Goal: Transaction & Acquisition: Purchase product/service

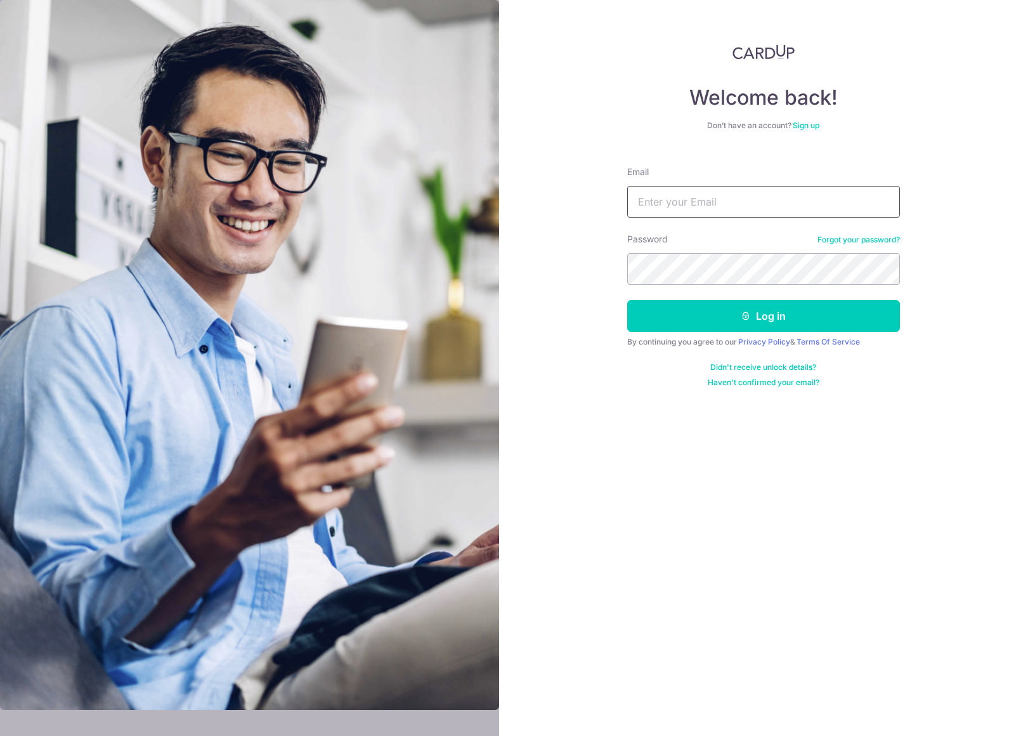
type input "[EMAIL_ADDRESS][DOMAIN_NAME]"
click at [728, 323] on button "Log in" at bounding box center [763, 316] width 273 height 32
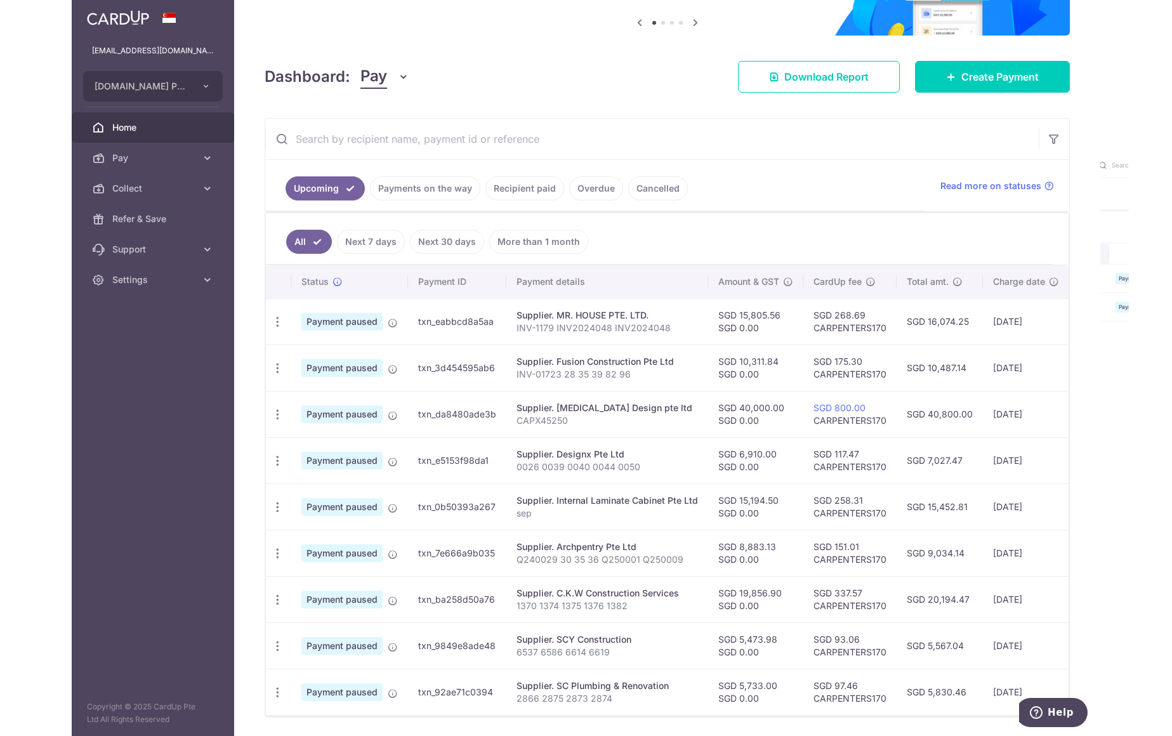
scroll to position [174, 0]
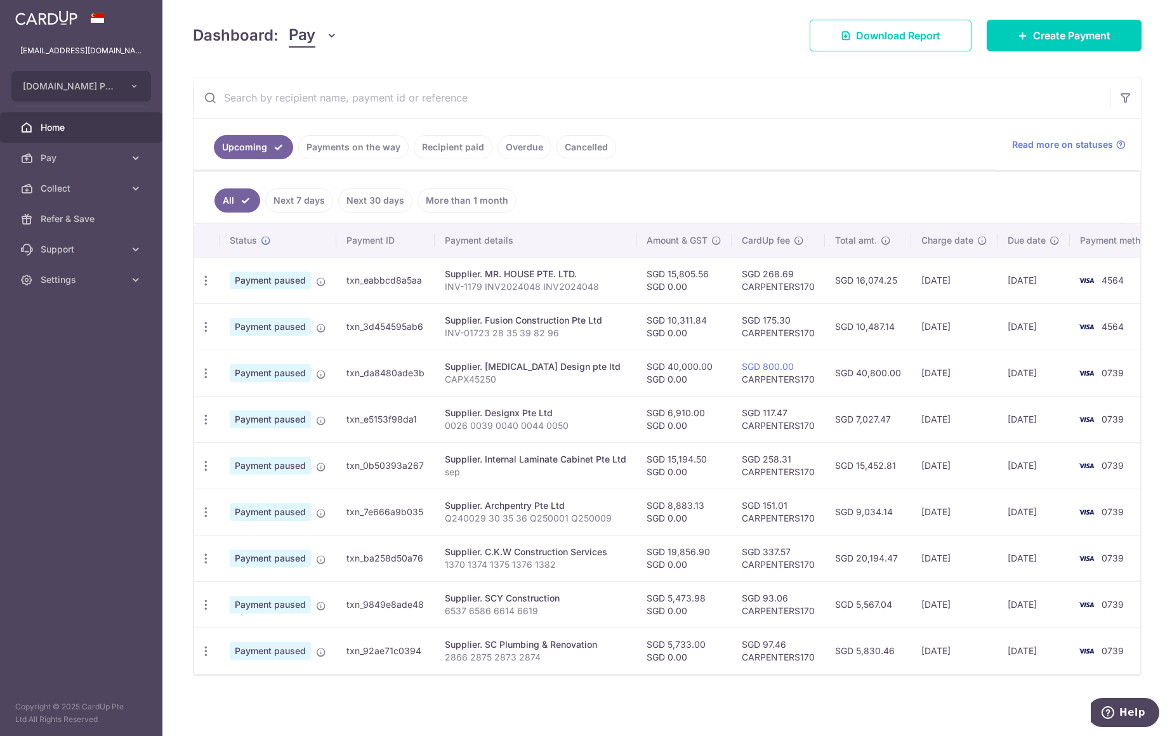
click at [366, 146] on link "Payments on the way" at bounding box center [353, 147] width 110 height 24
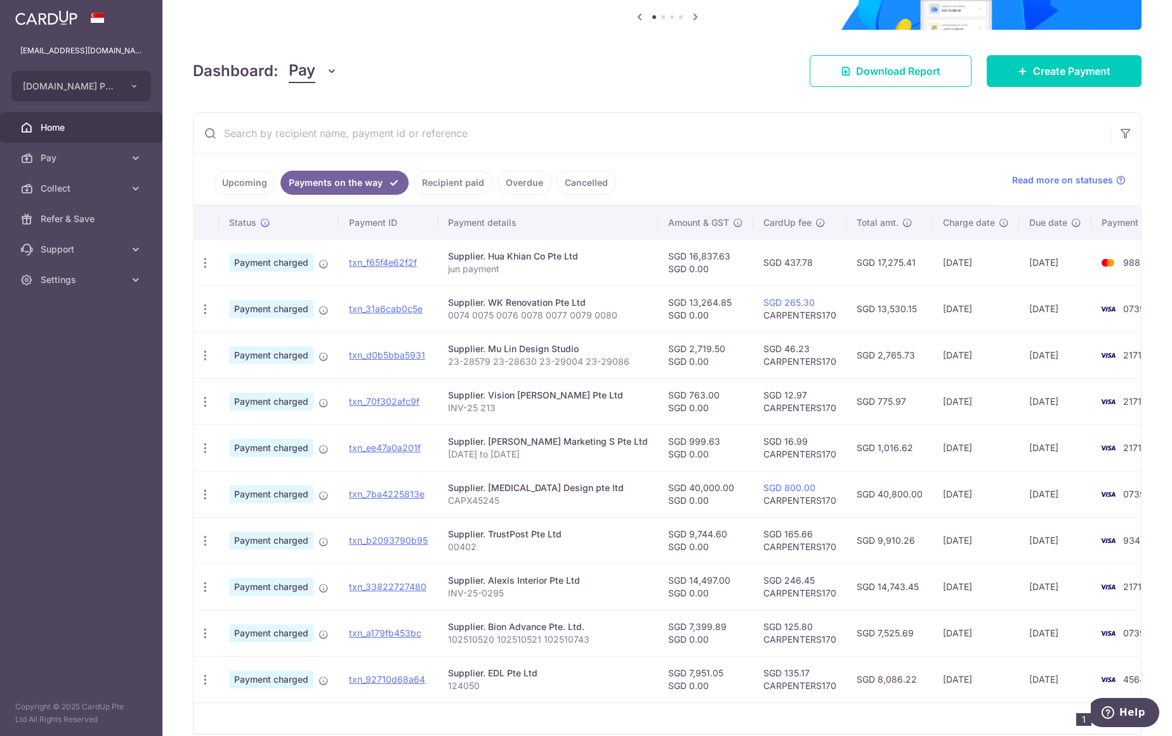
scroll to position [190, 0]
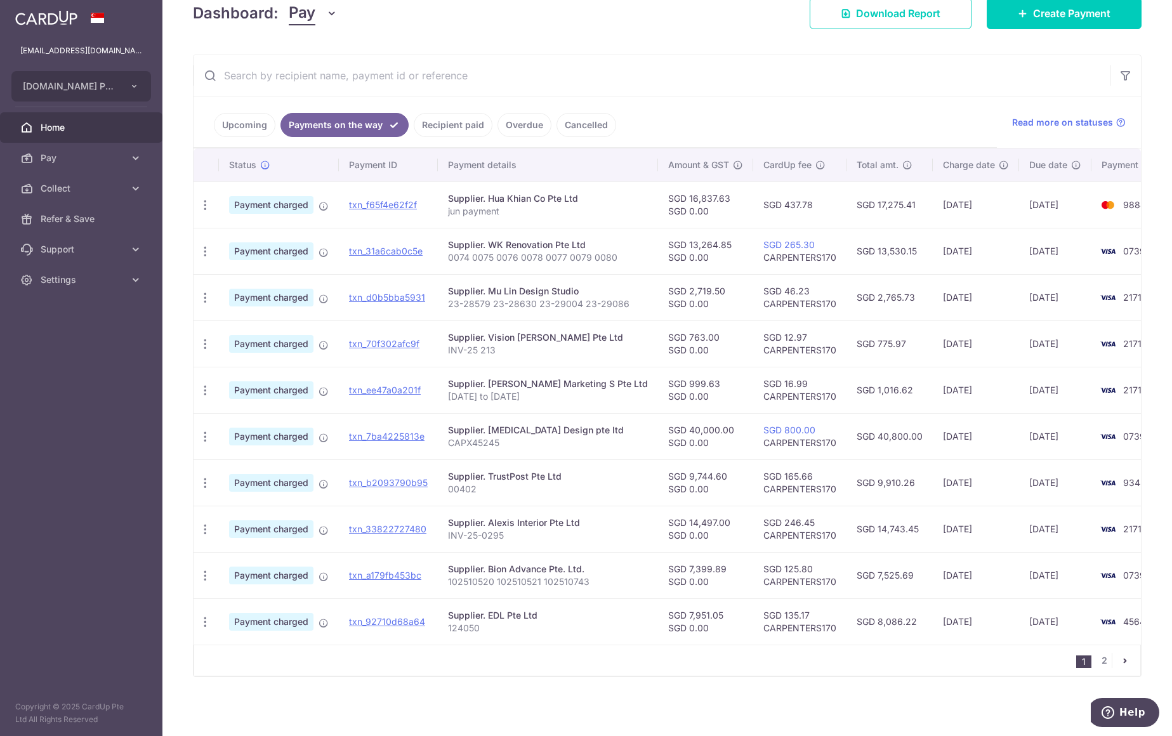
click at [225, 124] on link "Upcoming" at bounding box center [245, 125] width 62 height 24
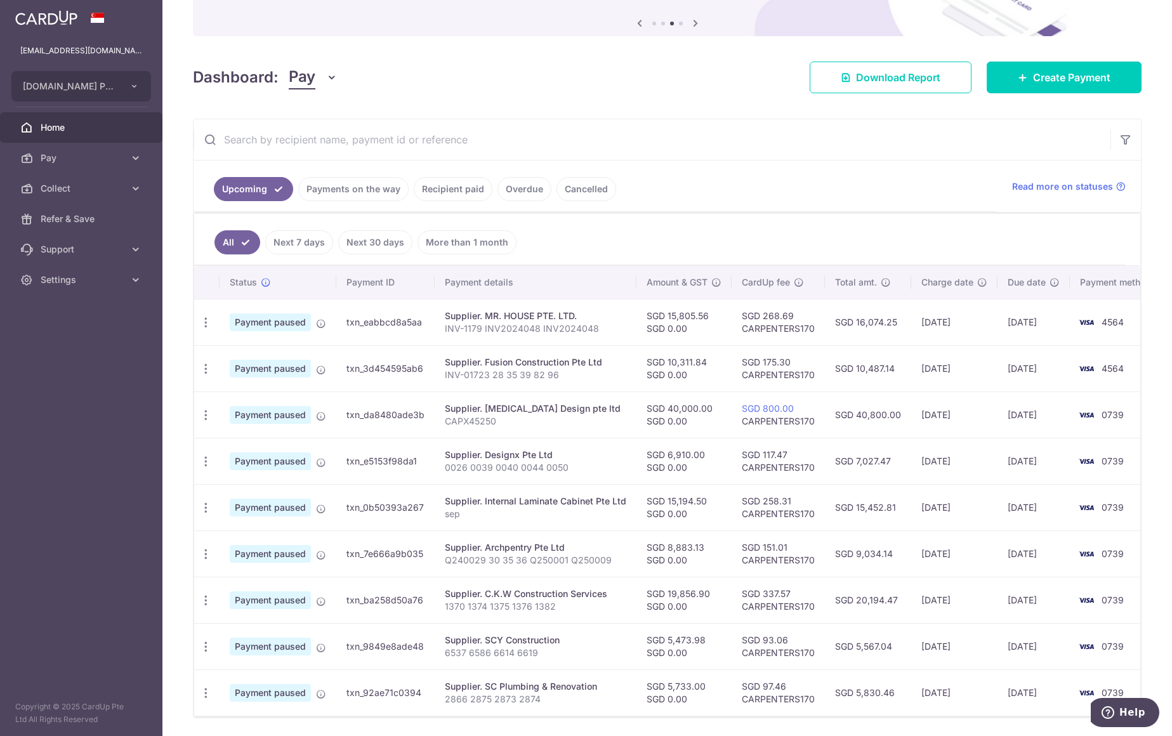
scroll to position [174, 0]
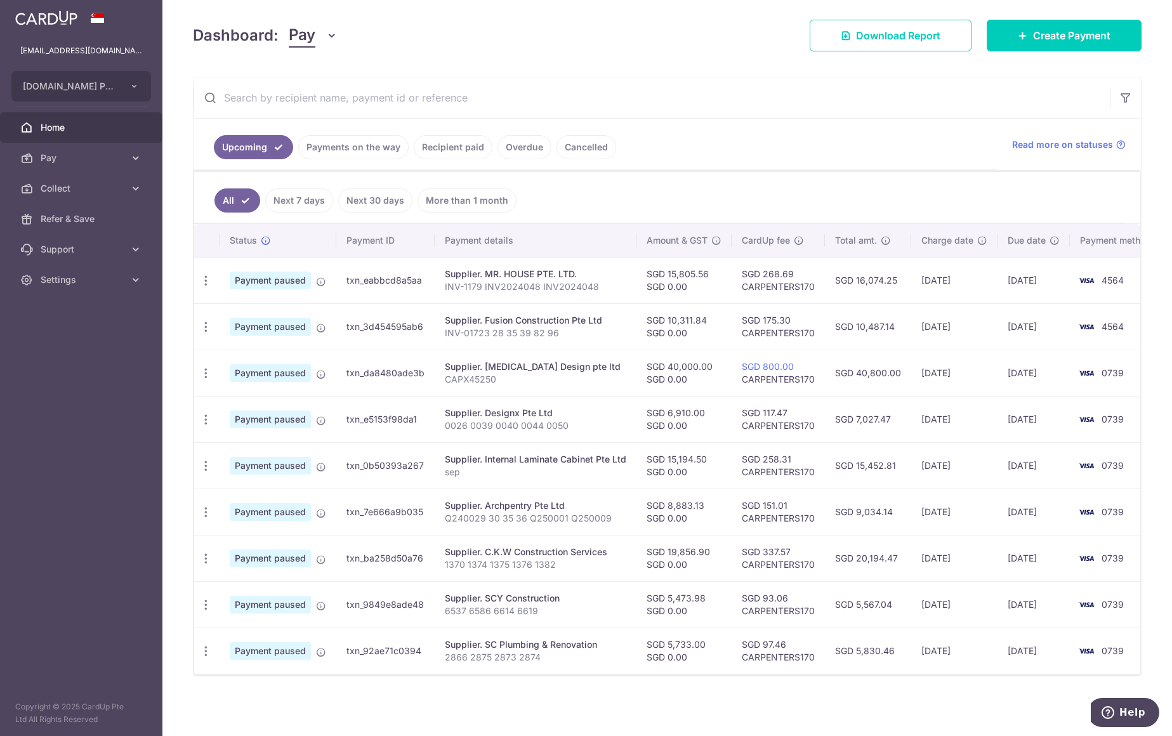
click at [261, 143] on link "Upcoming" at bounding box center [253, 147] width 79 height 24
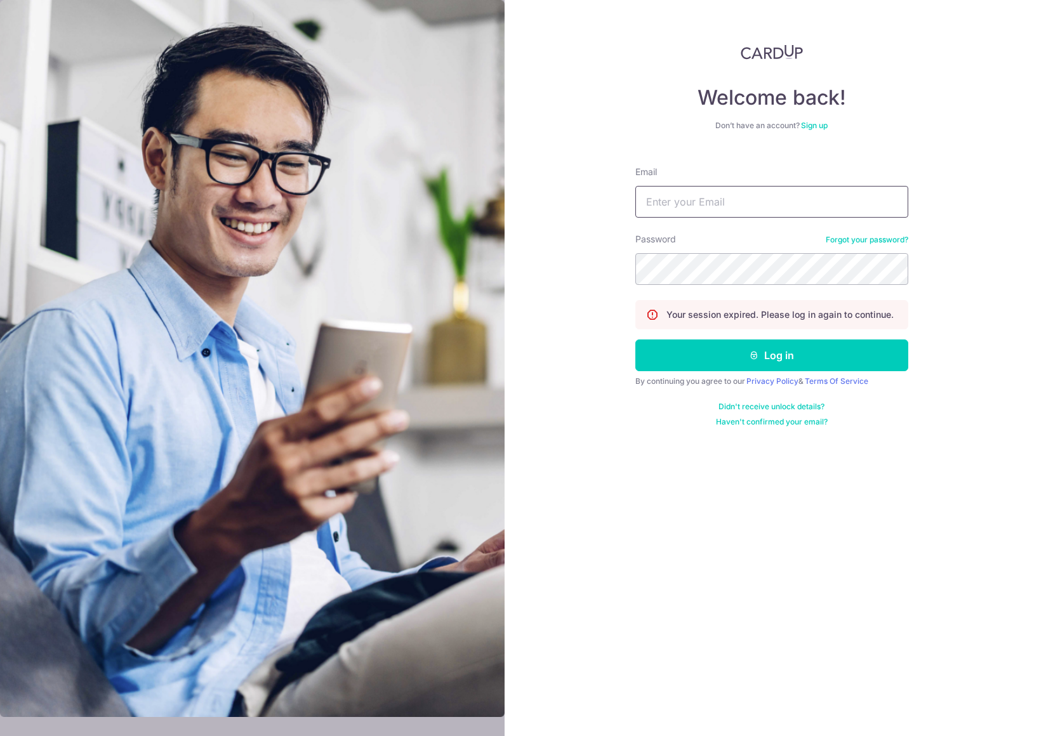
type input "[EMAIL_ADDRESS][DOMAIN_NAME]"
click at [678, 369] on button "Log in" at bounding box center [771, 355] width 273 height 32
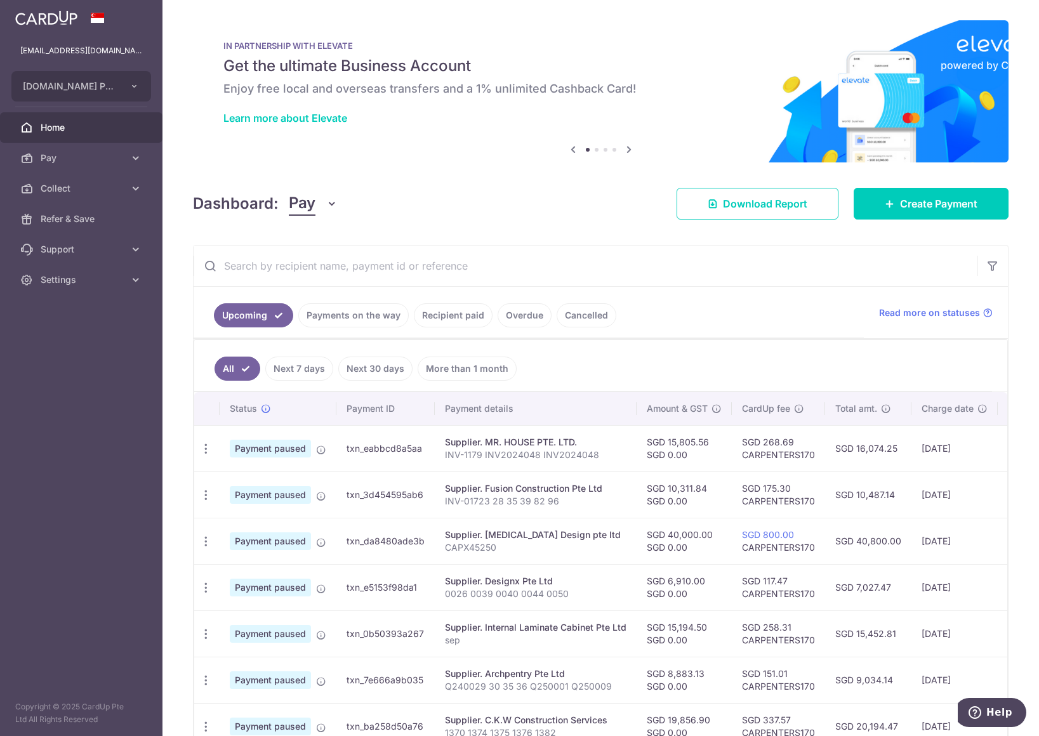
click at [91, 165] on link "Pay" at bounding box center [81, 158] width 162 height 30
click at [102, 190] on span "Payments" at bounding box center [83, 188] width 84 height 13
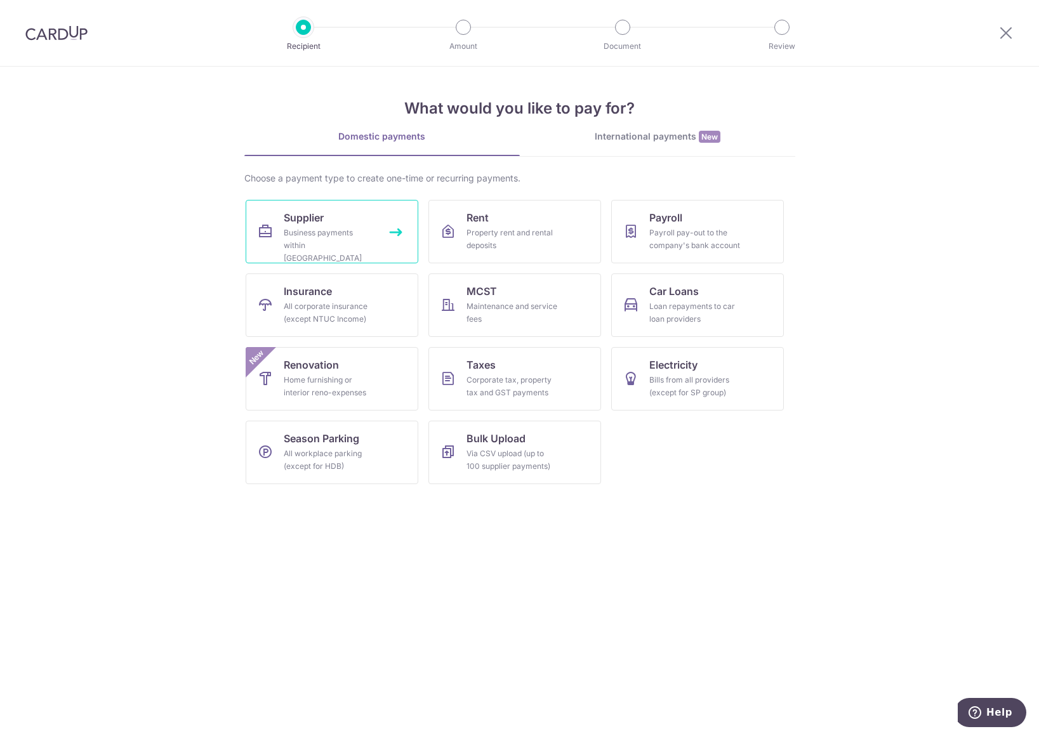
click at [331, 239] on div "Business payments within Singapore" at bounding box center [329, 245] width 91 height 38
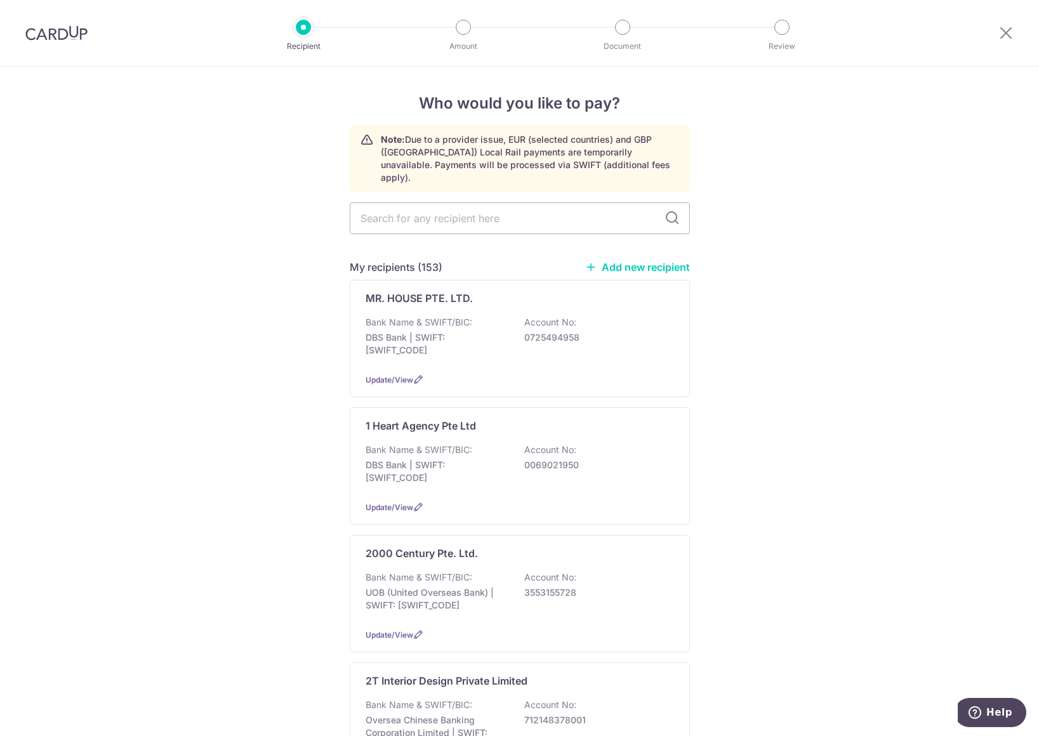
click at [477, 202] on input "text" at bounding box center [520, 218] width 340 height 32
type input "capex"
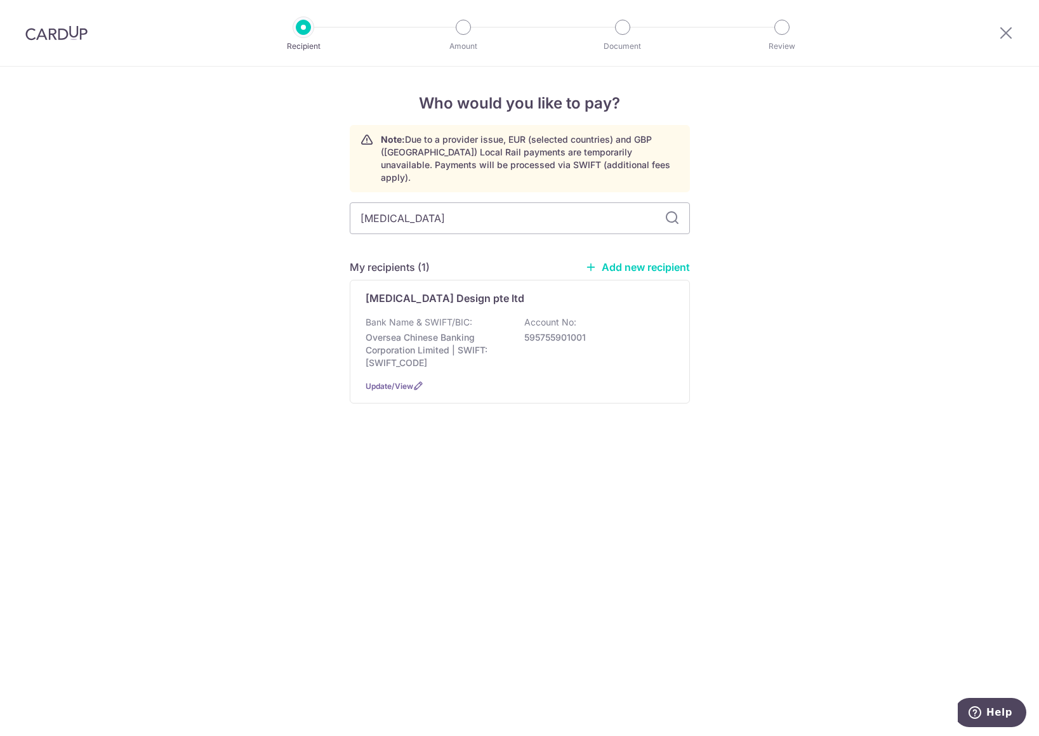
click at [473, 299] on div "Capex Design pte ltd Bank Name & SWIFT/BIC: Oversea Chinese Banking Corporation…" at bounding box center [520, 342] width 340 height 124
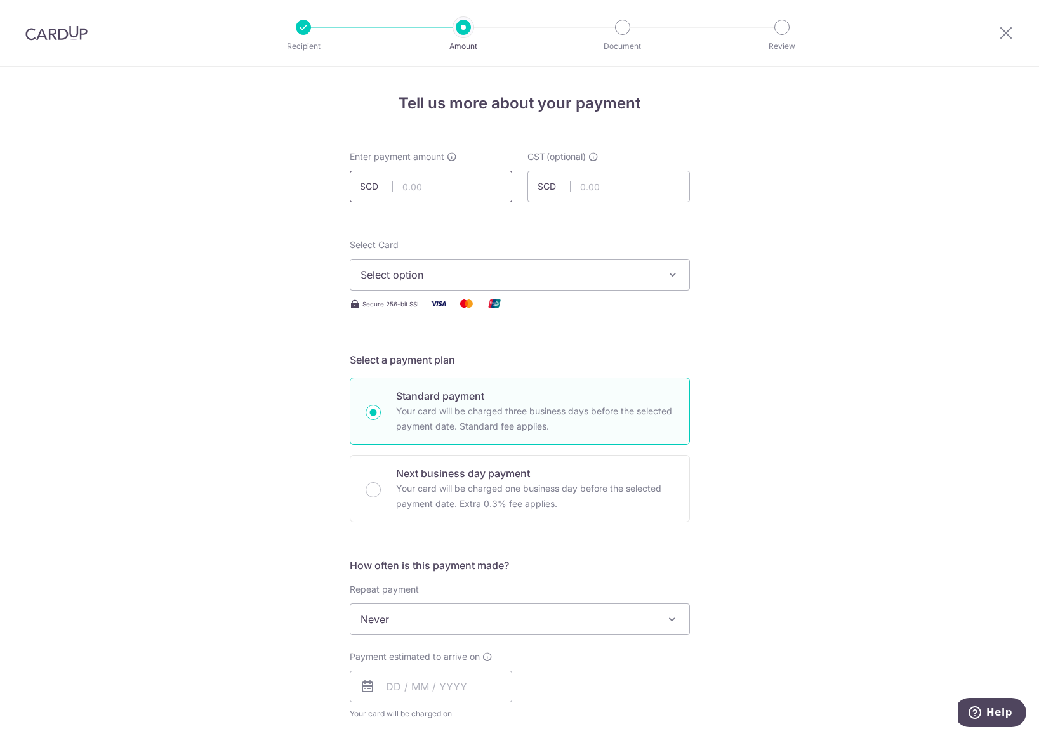
click at [409, 188] on input "text" at bounding box center [431, 187] width 162 height 32
type input "28,000.00"
click at [576, 279] on span "Select option" at bounding box center [508, 274] width 296 height 15
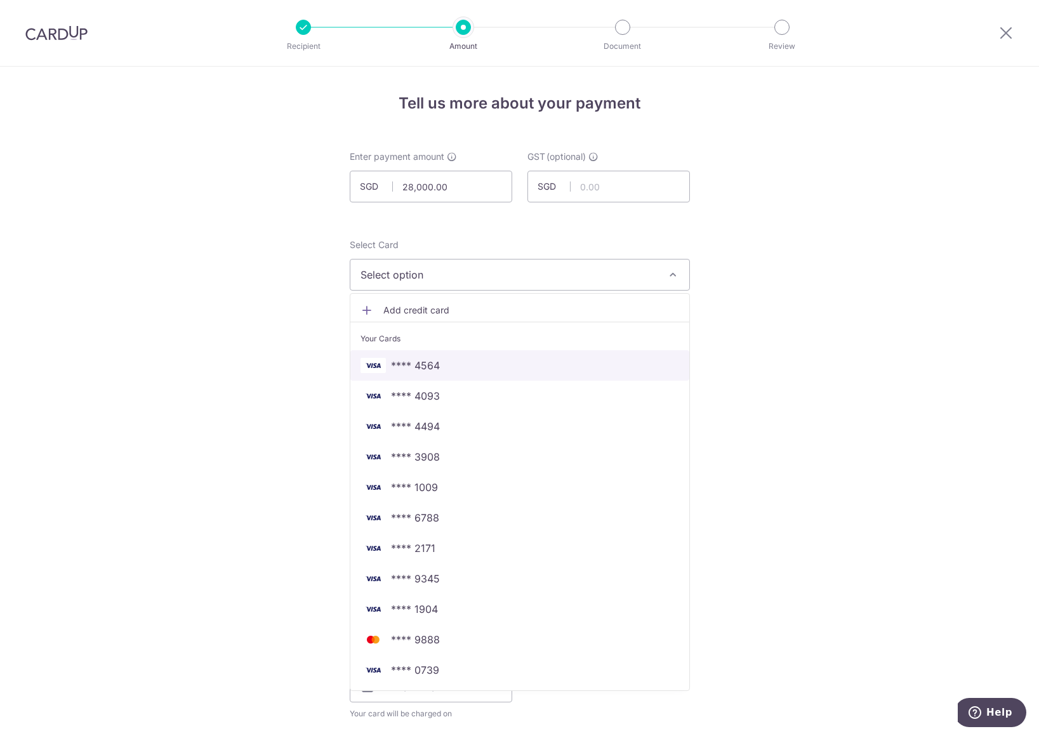
drag, startPoint x: 546, startPoint y: 367, endPoint x: 634, endPoint y: 334, distance: 93.8
click at [546, 367] on span "**** 4564" at bounding box center [519, 365] width 318 height 15
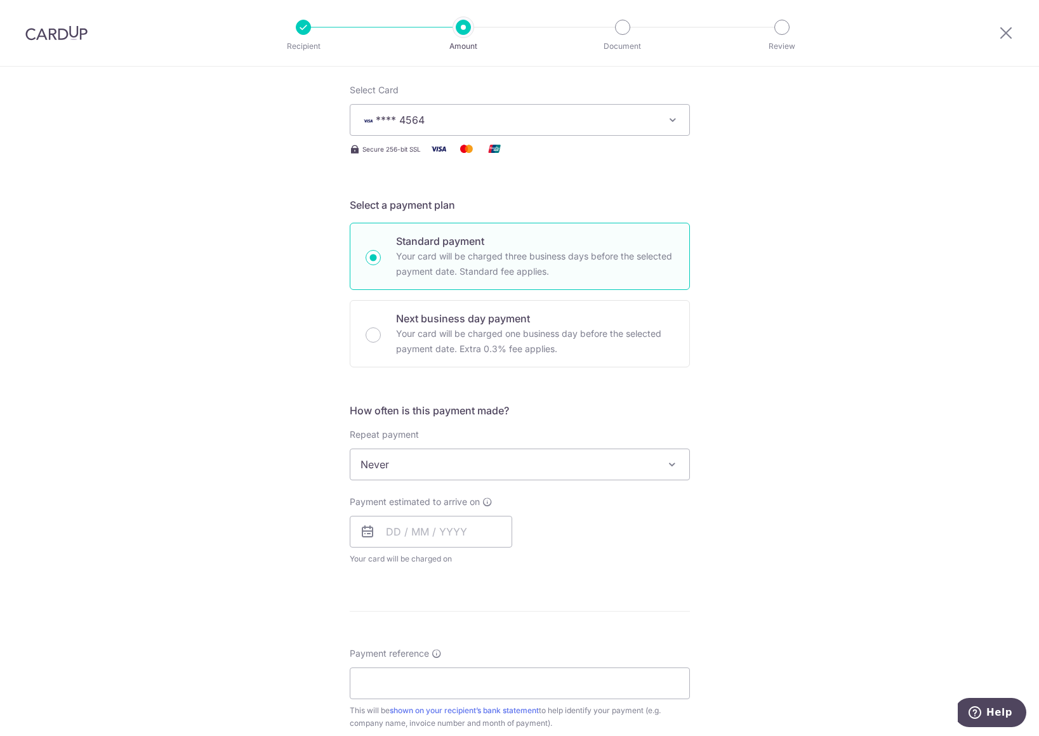
scroll to position [254, 0]
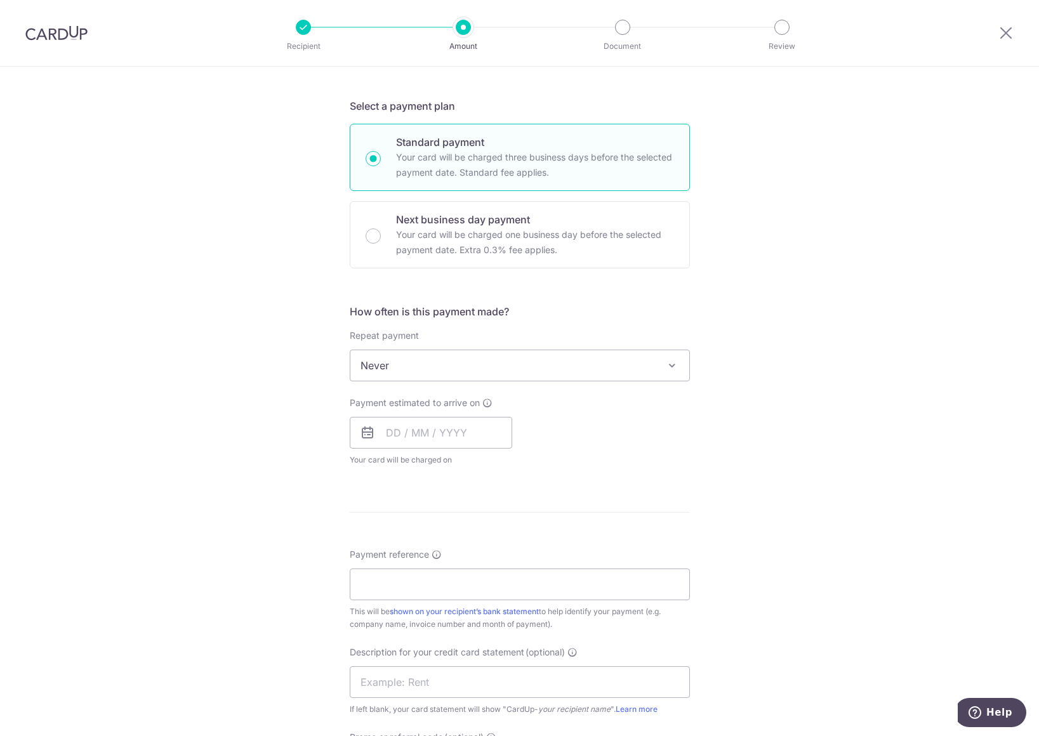
click at [372, 235] on input "Next business day payment Your card will be charged one business day before the…" at bounding box center [372, 235] width 15 height 15
radio input "true"
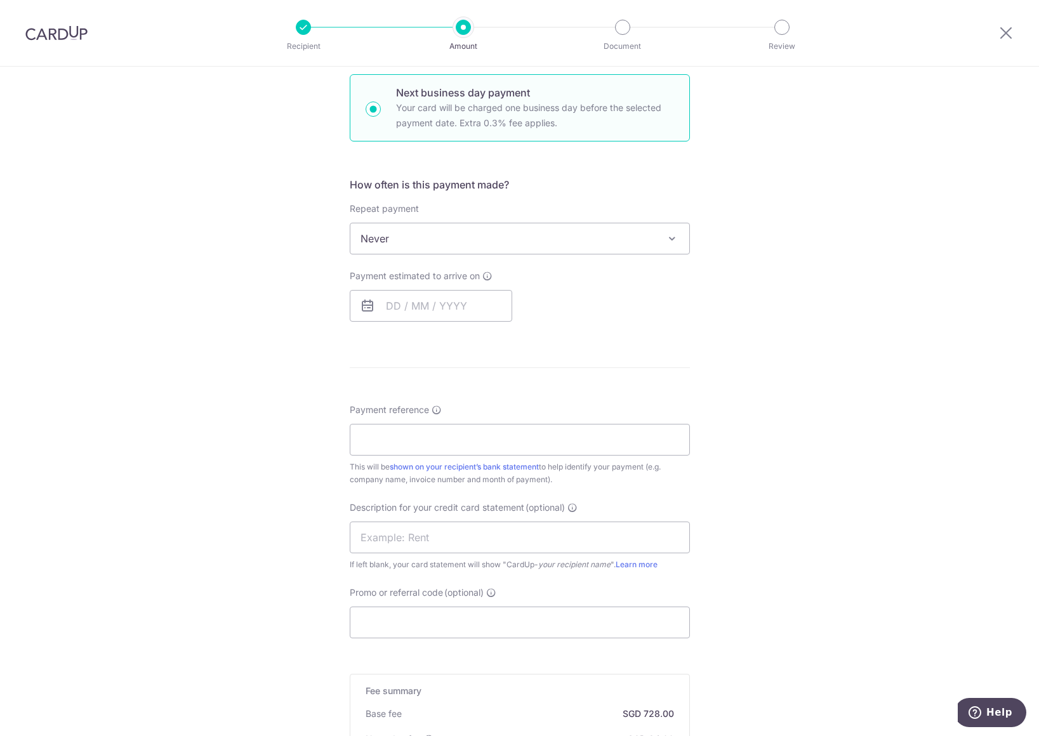
scroll to position [444, 0]
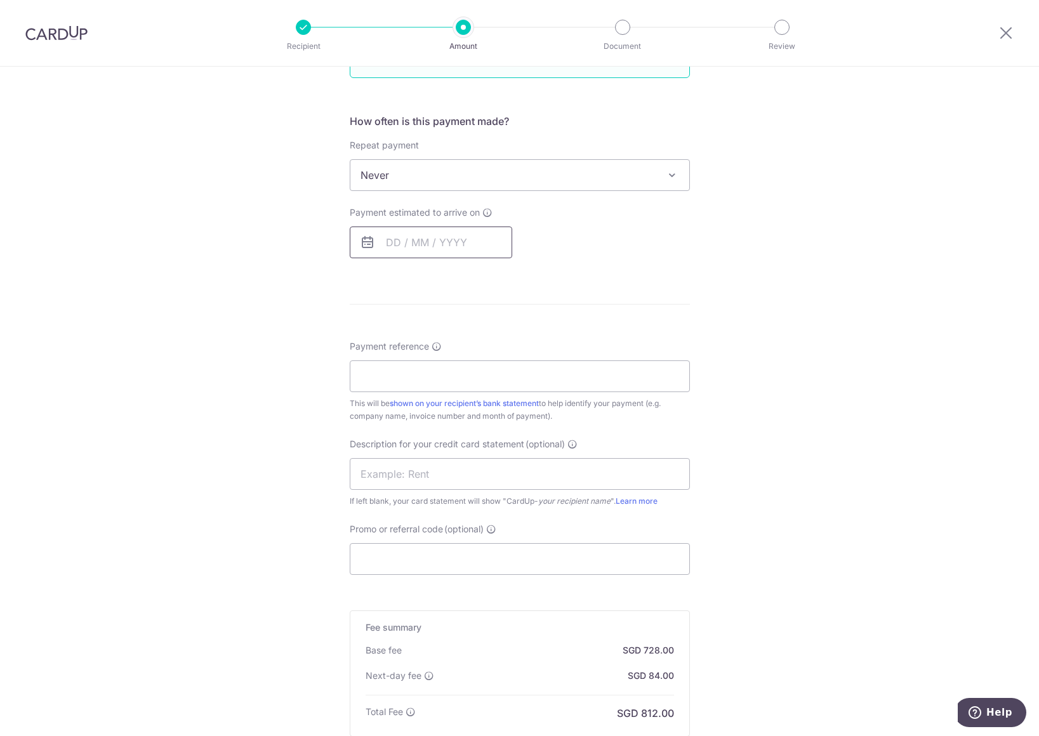
click at [447, 247] on input "text" at bounding box center [431, 242] width 162 height 32
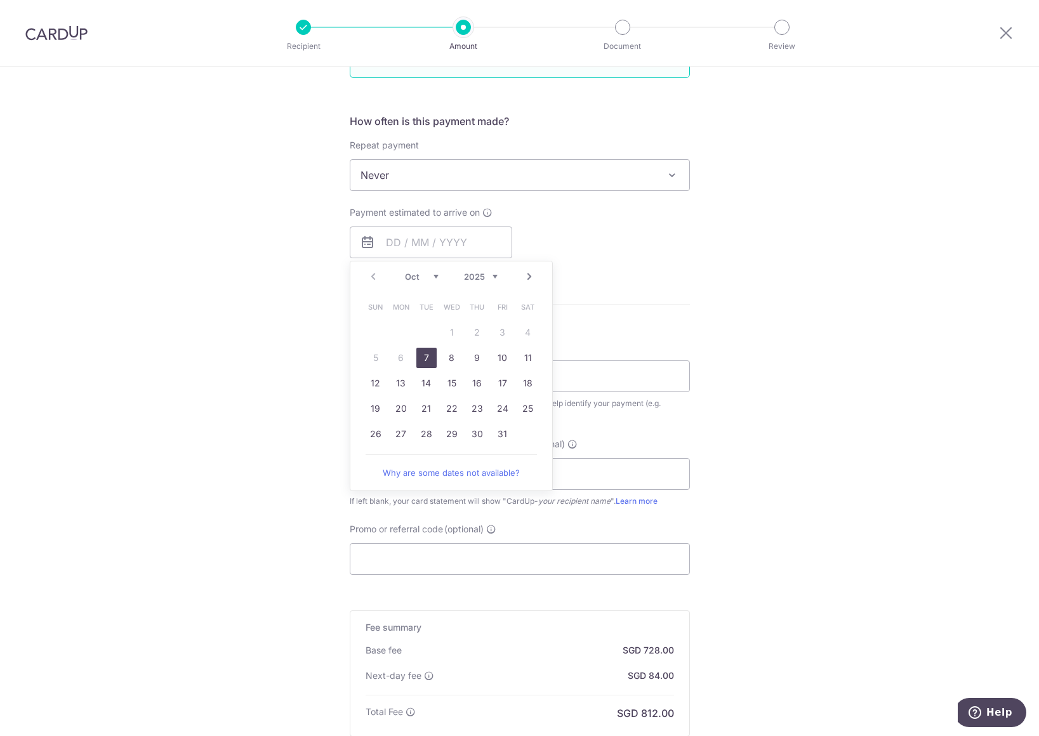
click at [426, 352] on link "7" at bounding box center [426, 358] width 20 height 20
type input "[DATE]"
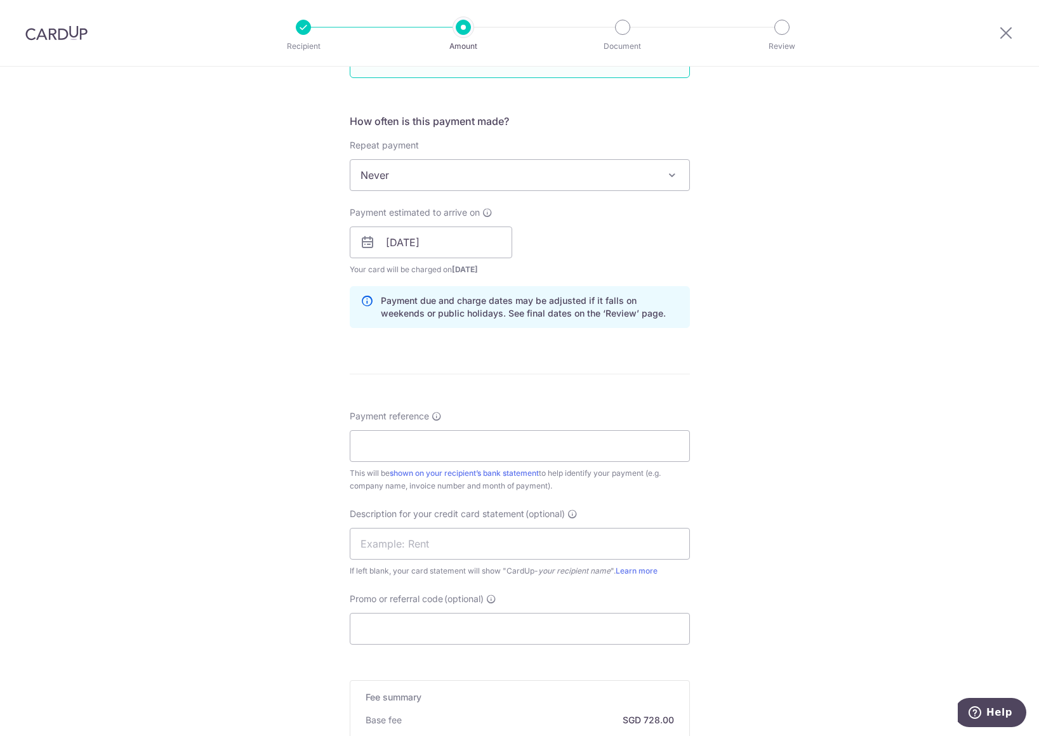
click at [696, 323] on div "Tell us more about your payment Enter payment amount SGD 28,000.00 28000.00 GST…" at bounding box center [519, 296] width 1039 height 1346
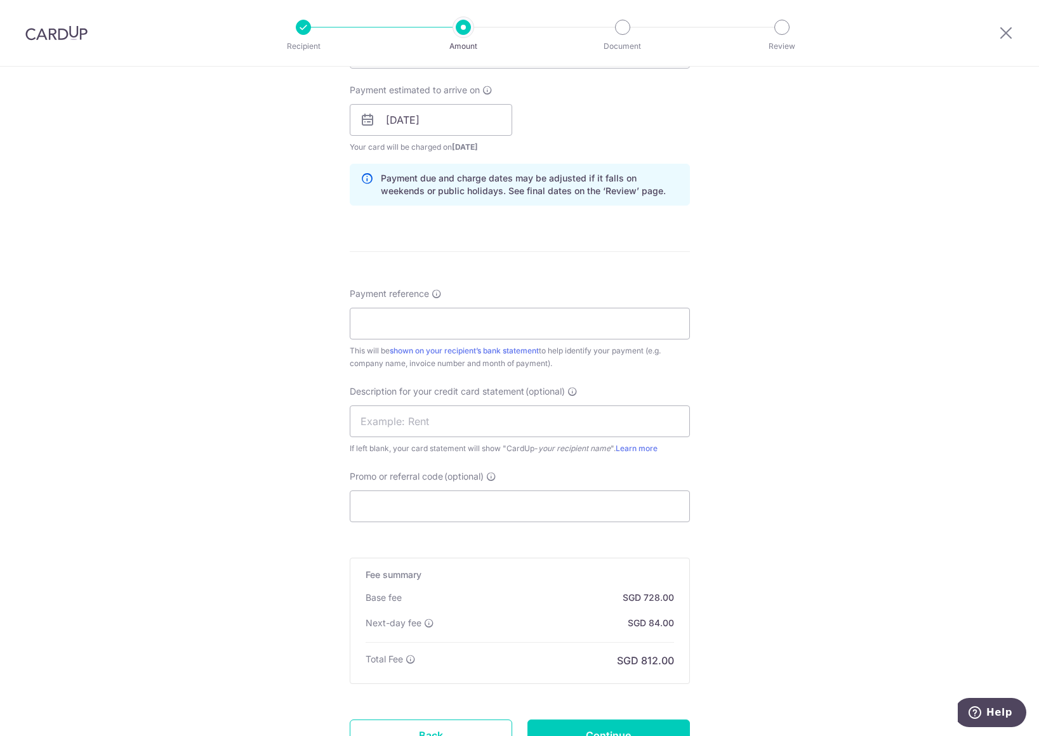
scroll to position [634, 0]
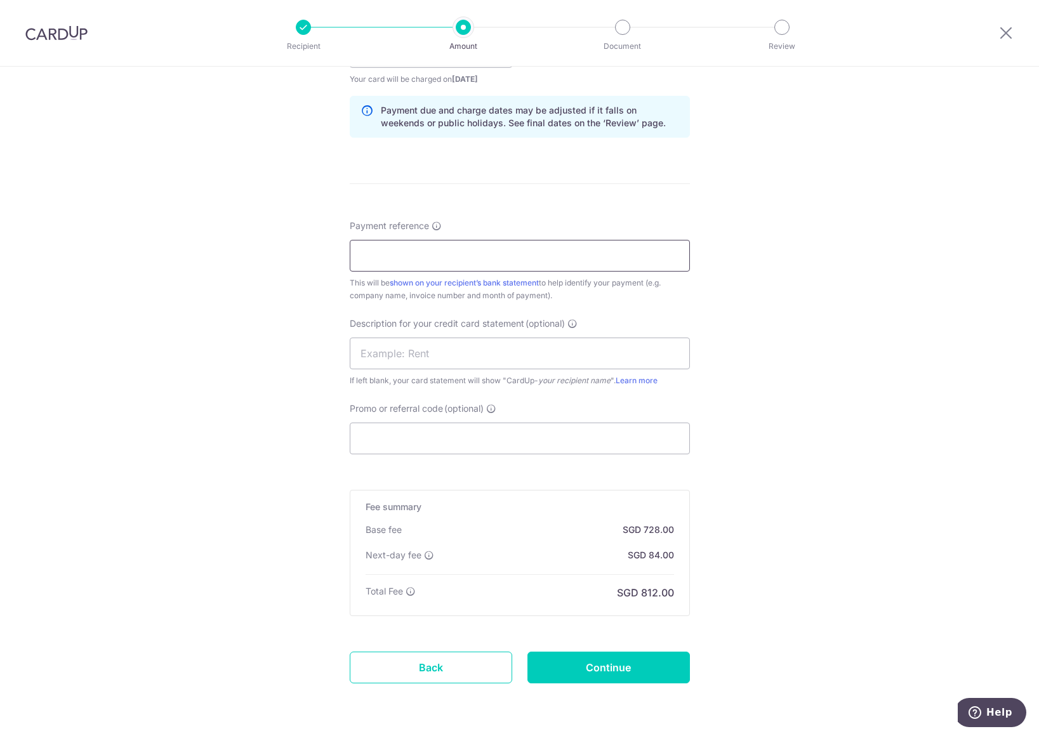
click at [483, 259] on input "Payment reference" at bounding box center [520, 256] width 340 height 32
paste input "CPID7538"
type input "CPID7538"
click at [445, 359] on input "text" at bounding box center [520, 354] width 340 height 32
paste input "CPID7538"
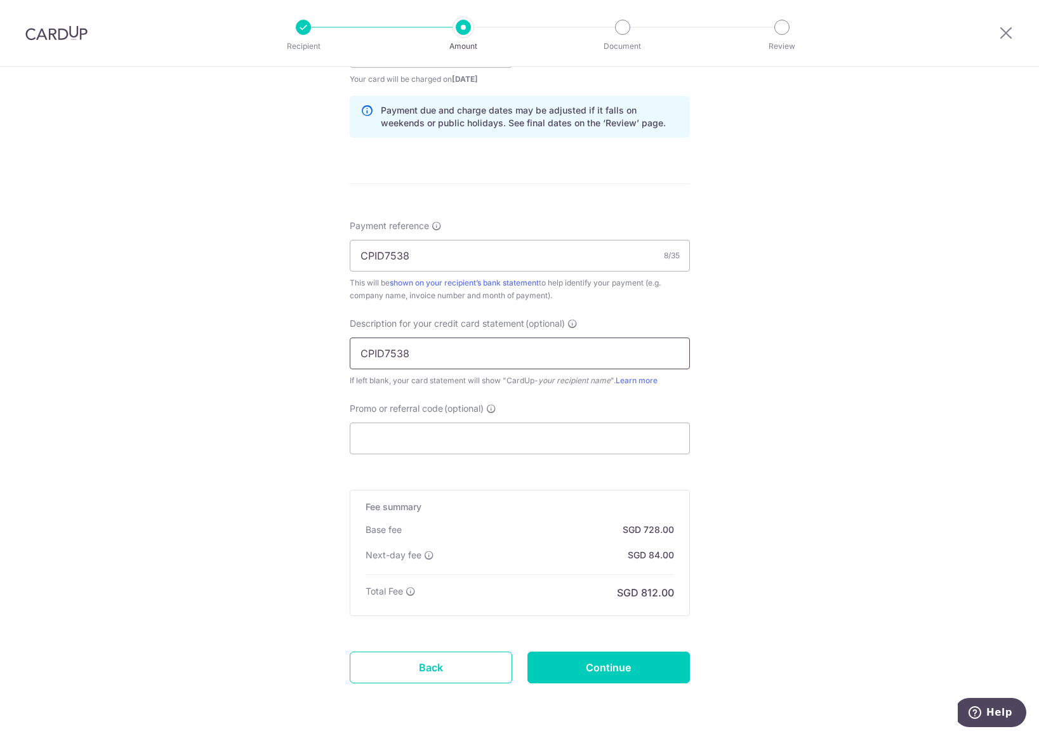
type input "CPID7538"
click at [403, 435] on input "Promo or referral code (optional)" at bounding box center [520, 439] width 340 height 32
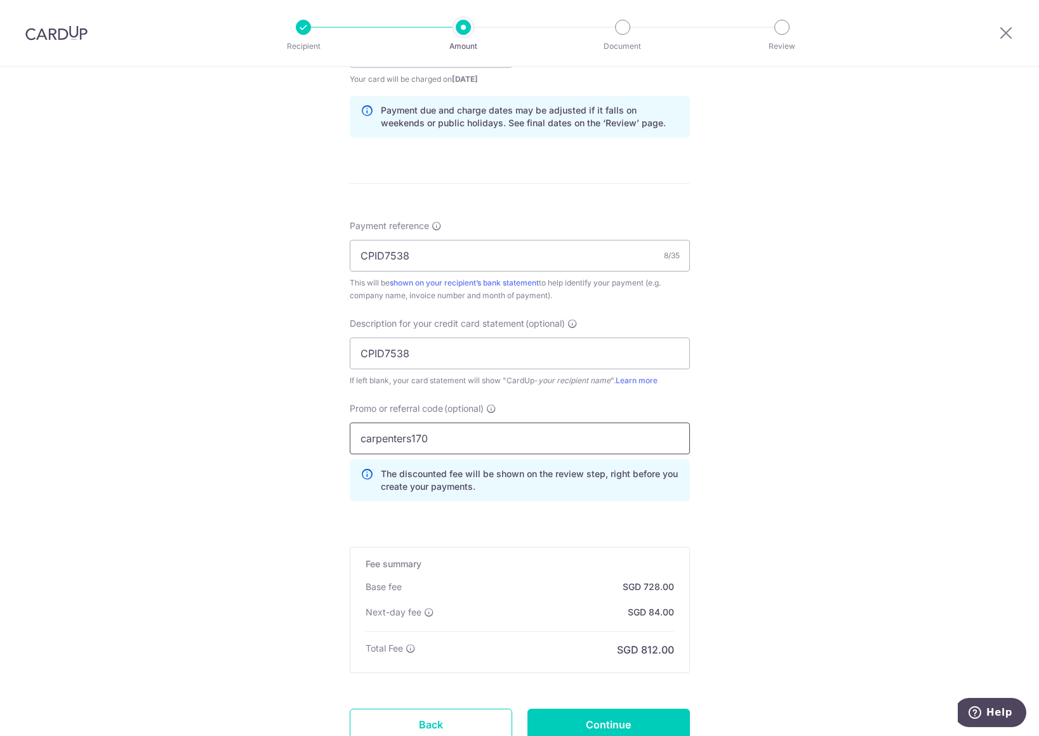
scroll to position [734, 0]
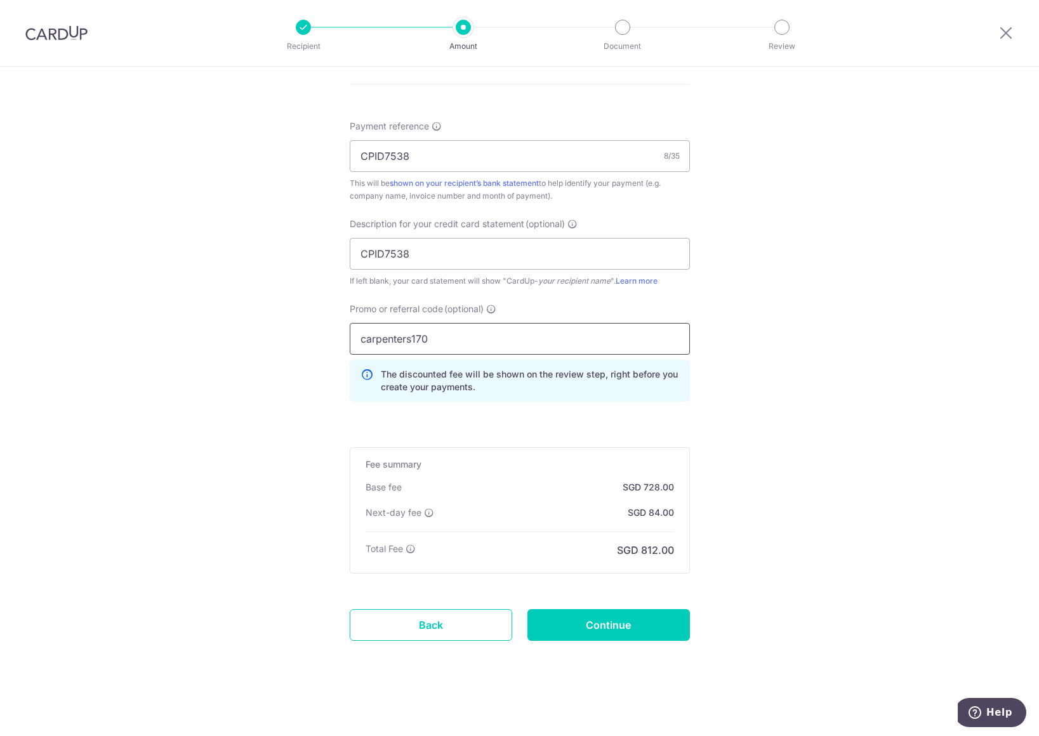
type input "carpenters170"
click at [586, 628] on input "Continue" at bounding box center [608, 625] width 162 height 32
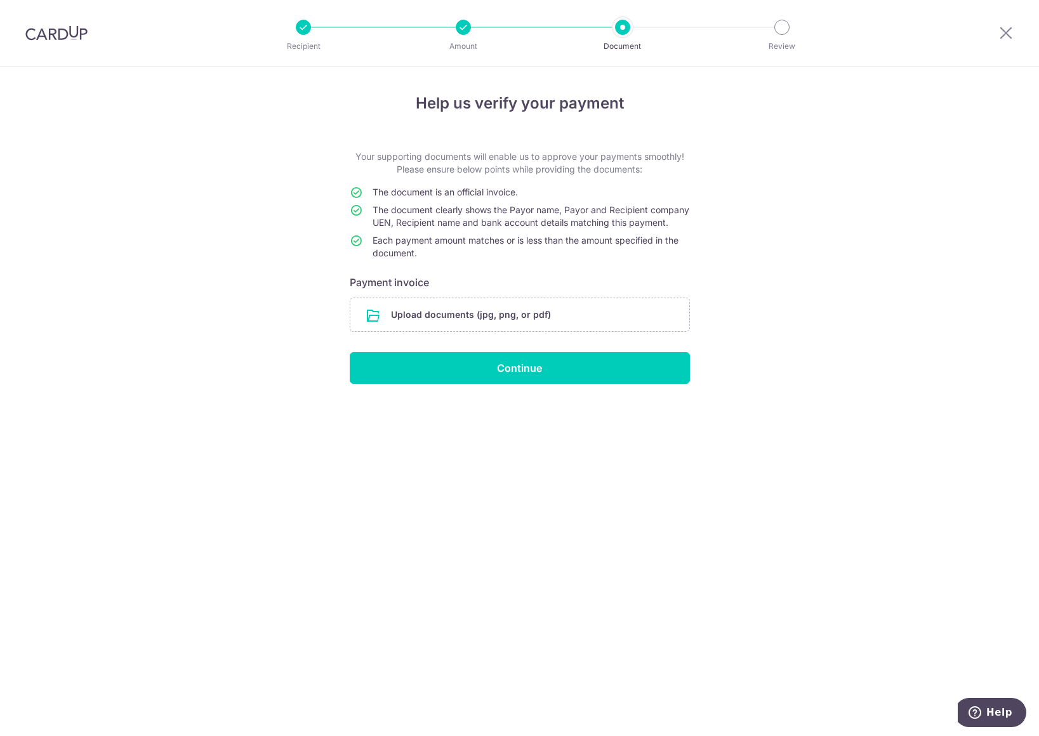
click at [443, 325] on input "file" at bounding box center [519, 314] width 339 height 33
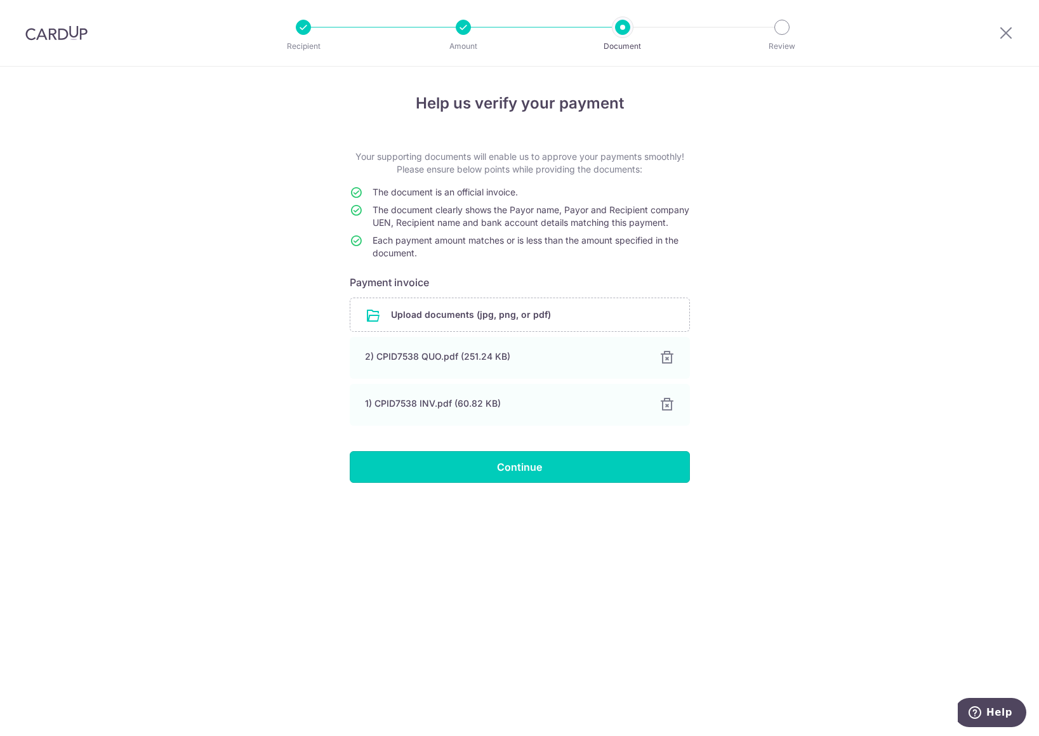
click at [582, 483] on input "Continue" at bounding box center [520, 467] width 340 height 32
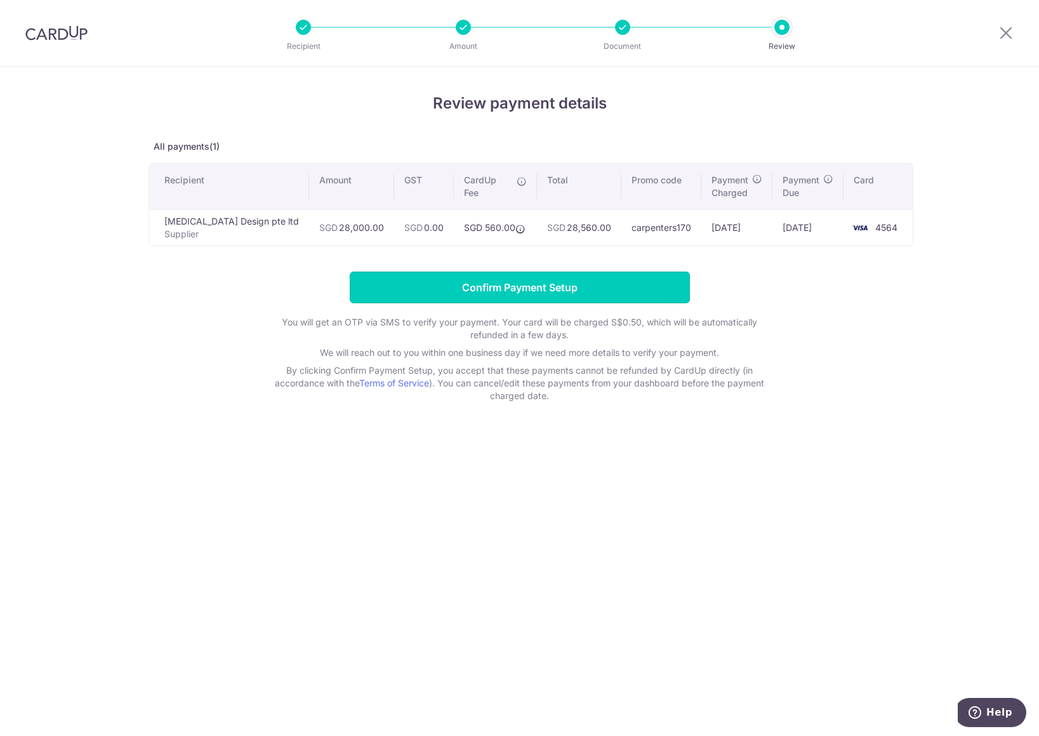
click at [498, 287] on input "Confirm Payment Setup" at bounding box center [520, 288] width 340 height 32
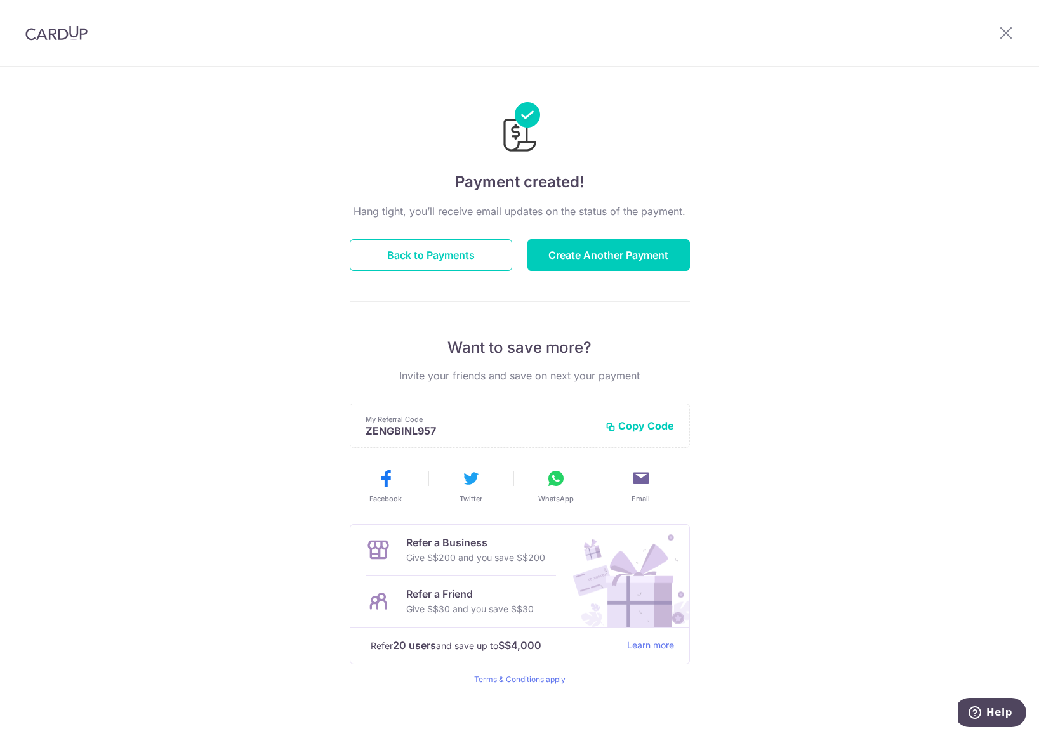
click at [752, 248] on div "Payment created! Hang tight, you’ll receive email updates on the status of the …" at bounding box center [519, 406] width 1039 height 678
click at [489, 263] on button "Back to Payments" at bounding box center [431, 255] width 162 height 32
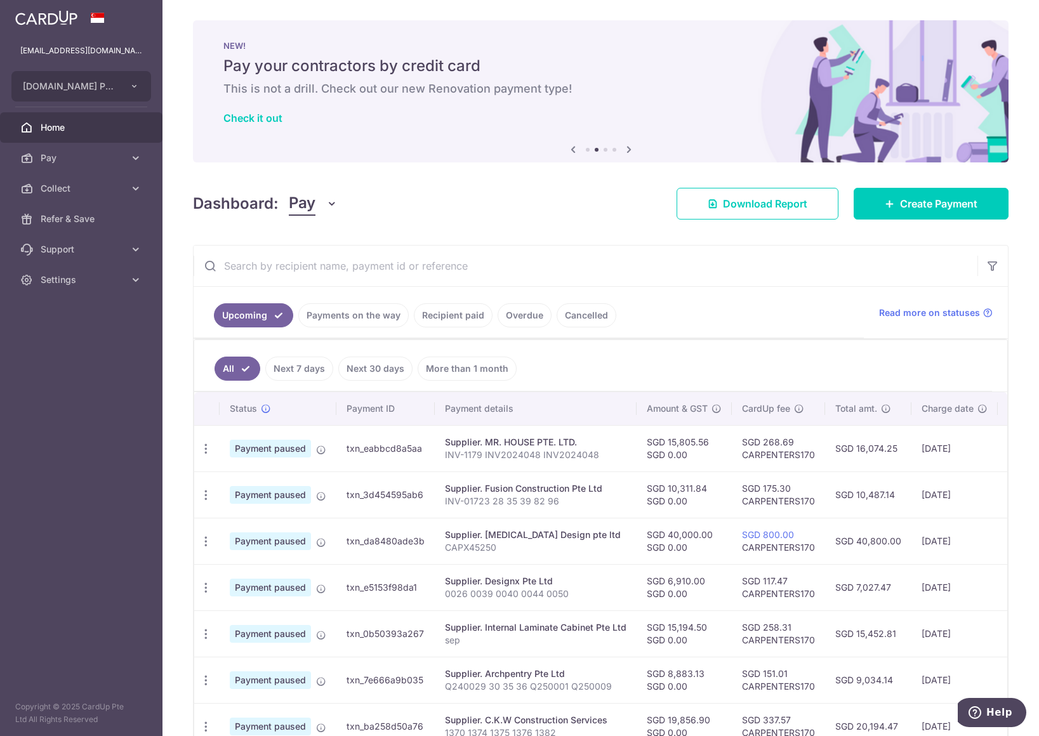
click at [57, 121] on span "Home" at bounding box center [83, 127] width 84 height 13
